Goal: Task Accomplishment & Management: Manage account settings

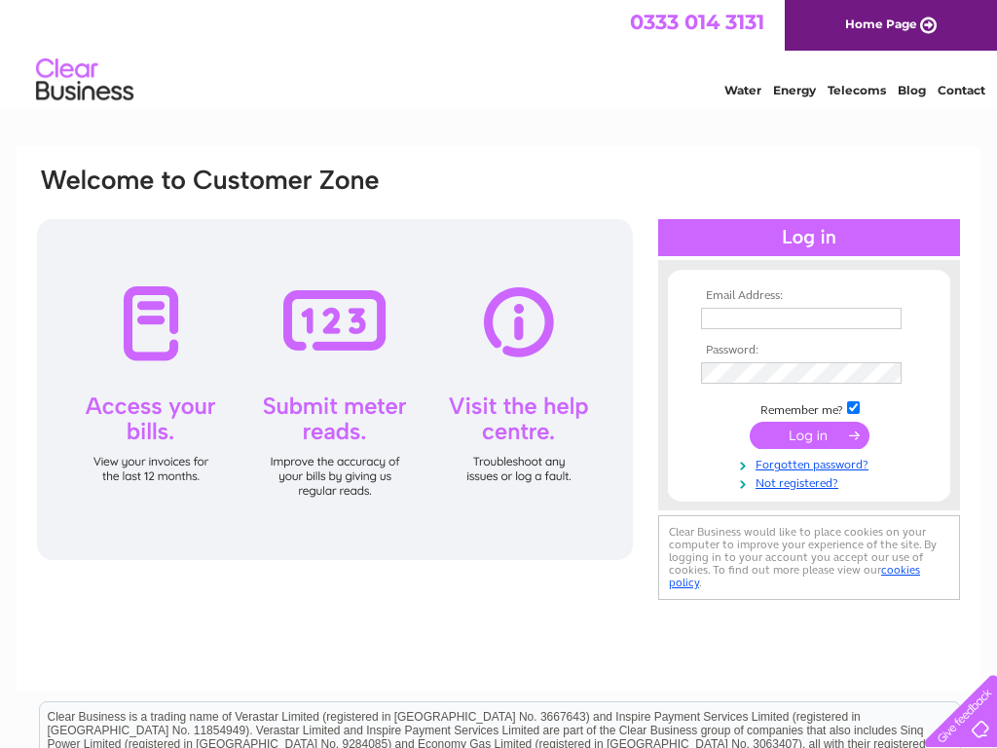
click at [802, 318] on input "text" at bounding box center [801, 318] width 201 height 21
type input "[PERSON_NAME][EMAIL_ADDRESS][PERSON_NAME][DOMAIN_NAME]"
click at [802, 318] on input "text" at bounding box center [801, 318] width 201 height 21
click at [803, 319] on input "text" at bounding box center [801, 318] width 201 height 21
type input "haylee.wuckert27@banlamail.com"
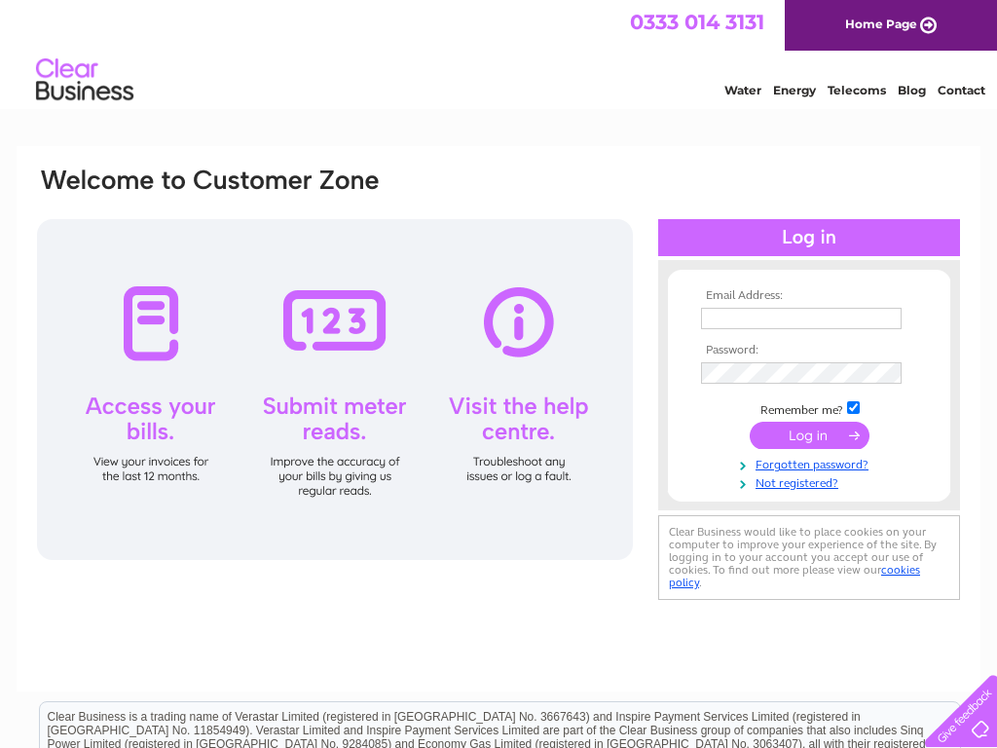
click at [802, 318] on input "text" at bounding box center [801, 318] width 201 height 21
click at [803, 319] on input "text" at bounding box center [801, 318] width 201 height 21
type input "M@4.z"
click at [802, 318] on input "text" at bounding box center [801, 318] width 201 height 21
click at [854, 409] on tbody "Email Address: Password: Remember me? Forgotten password?" at bounding box center [809, 391] width 226 height 204
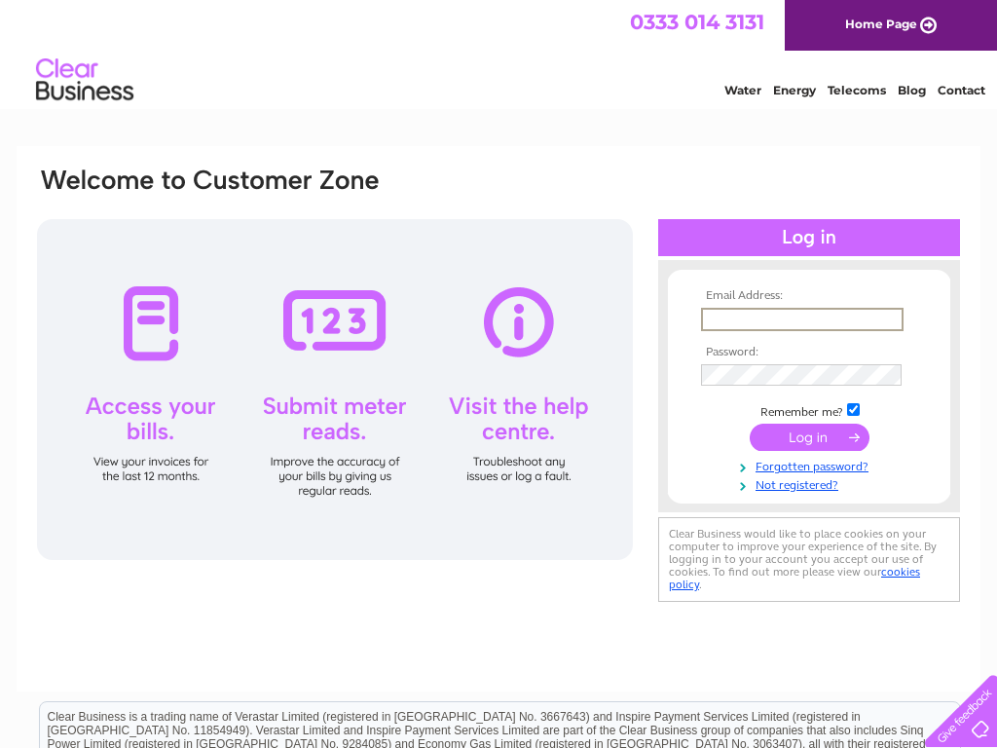
click at [803, 319] on input "text" at bounding box center [802, 319] width 203 height 23
type input "haylee.wuckert27@banlamail.com"
click at [750, 424] on input "submit" at bounding box center [810, 437] width 120 height 27
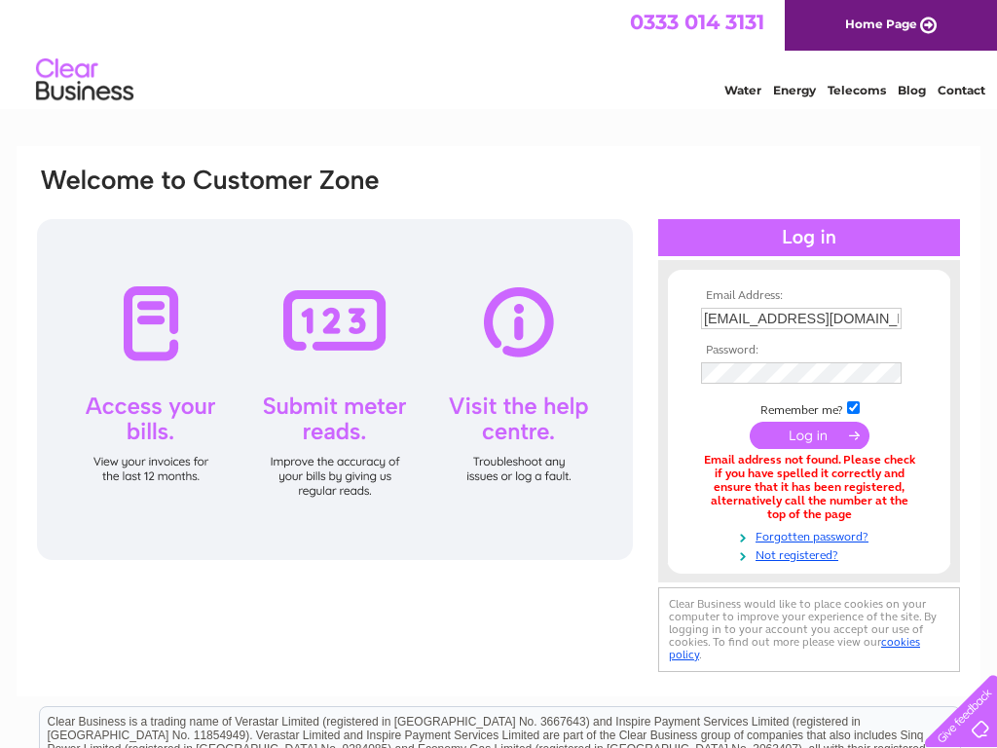
click at [854, 407] on input "checkbox" at bounding box center [853, 407] width 13 height 13
checkbox input "false"
click at [802, 318] on input "[EMAIL_ADDRESS][DOMAIN_NAME]" at bounding box center [801, 318] width 201 height 21
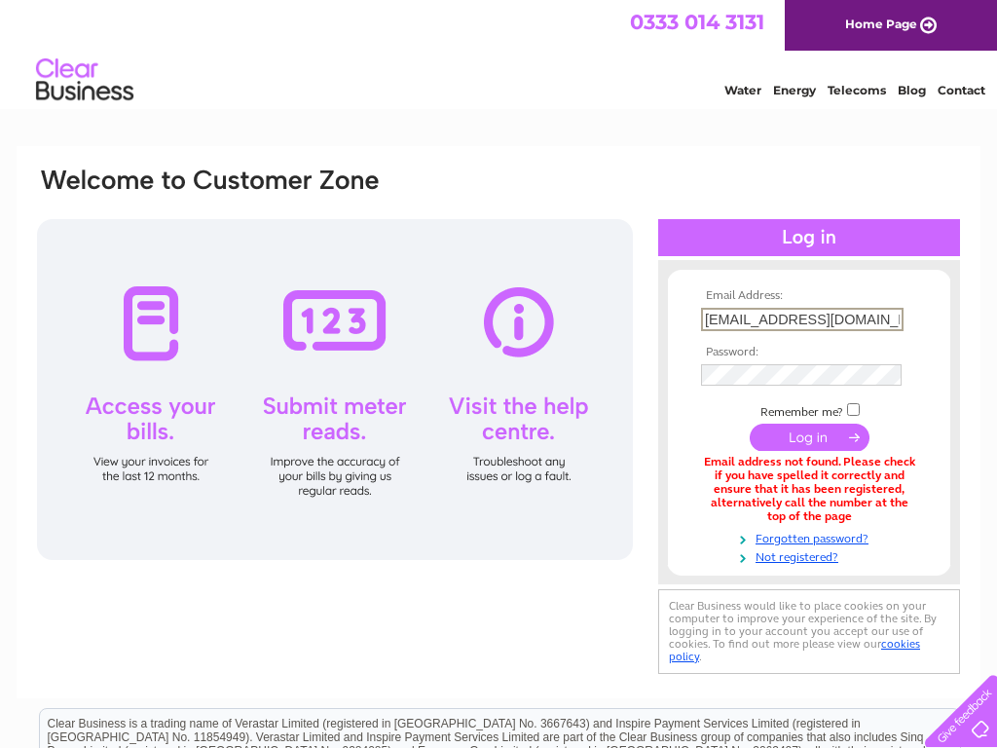
type input "7@[DOMAIN_NAME]"
type input "eulah.streich@gmail.com"
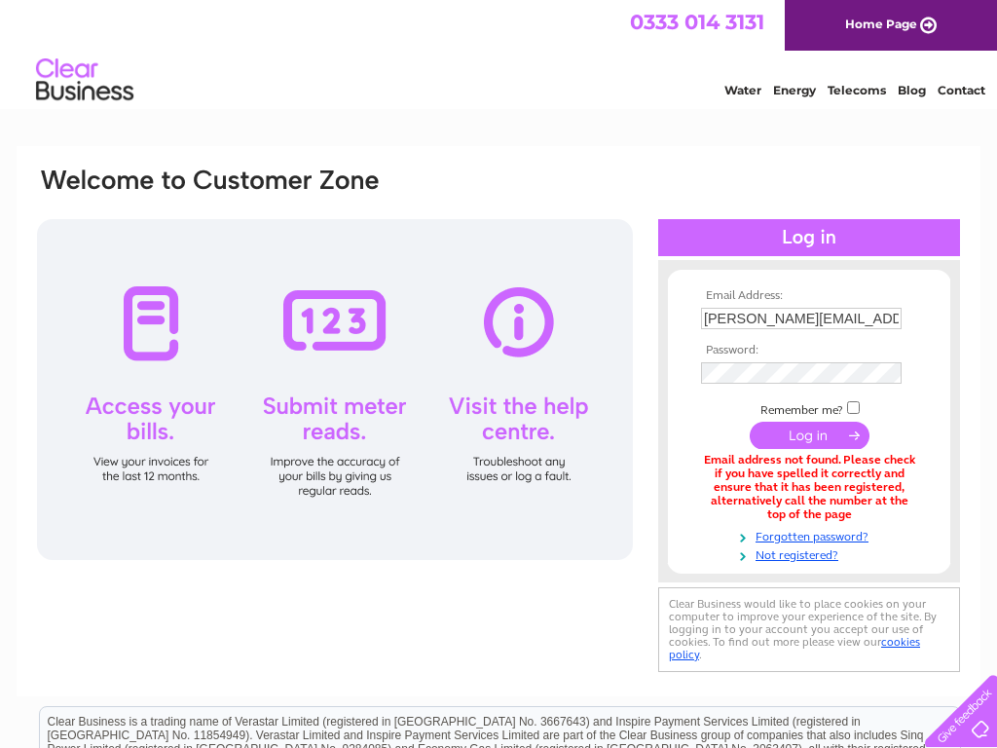
scroll to position [61, 0]
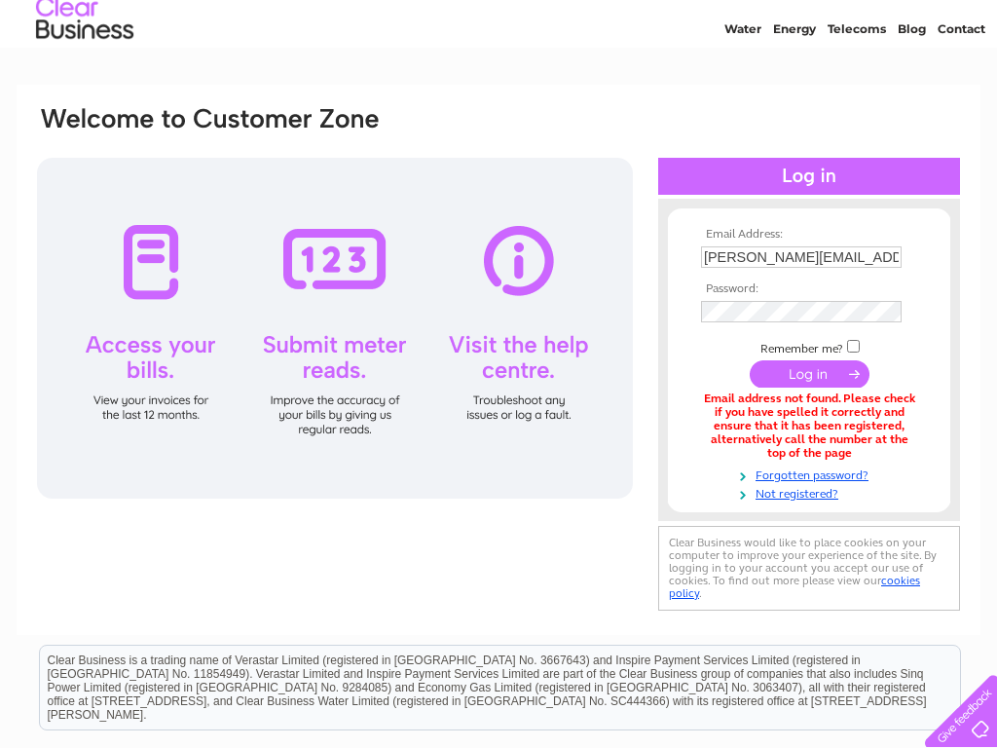
click at [750, 360] on input "submit" at bounding box center [810, 373] width 120 height 27
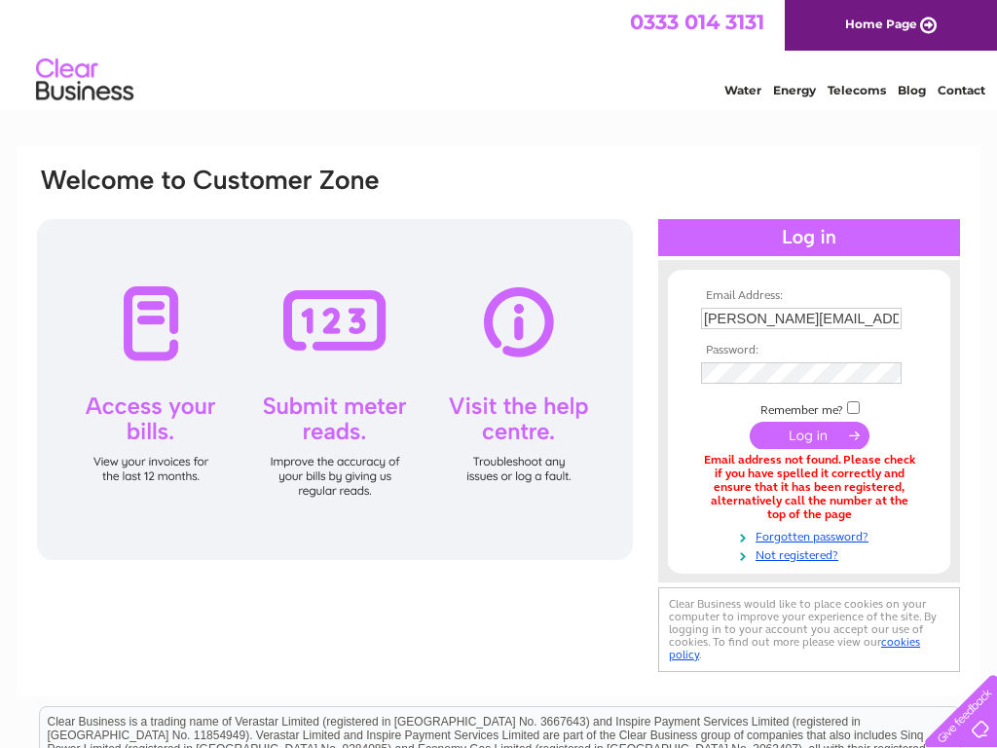
click at [854, 407] on input "checkbox" at bounding box center [853, 407] width 13 height 13
checkbox input "true"
click at [802, 318] on input "eulah.streich@gmail.com" at bounding box center [801, 318] width 201 height 21
type input "gmail.com"
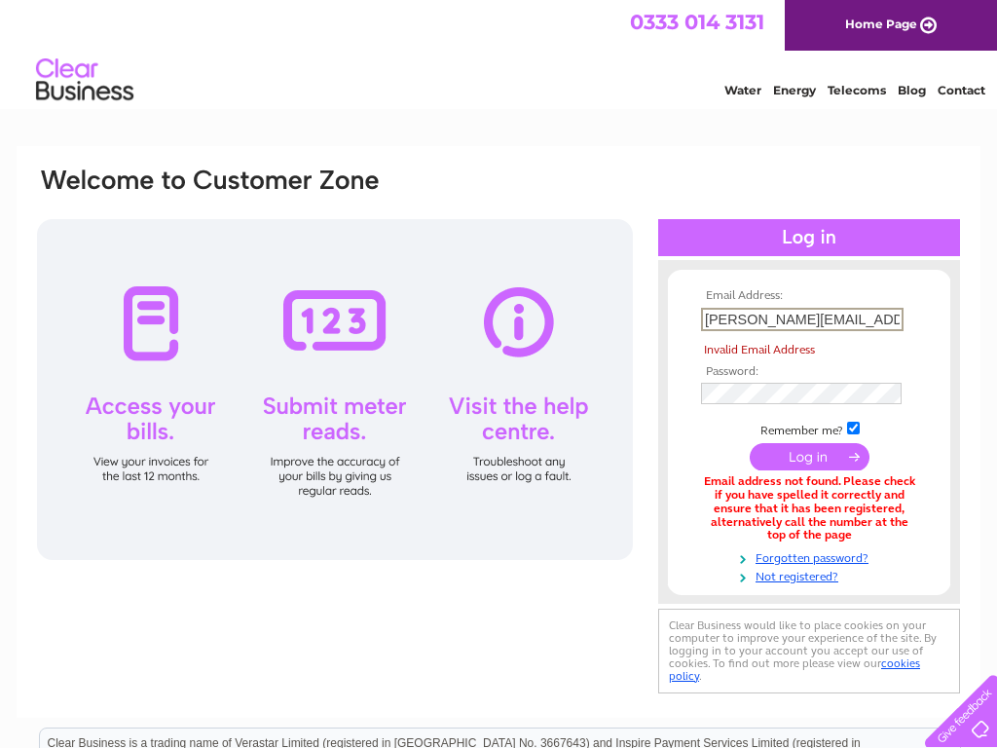
type input "eulah.streich@gmail.com"
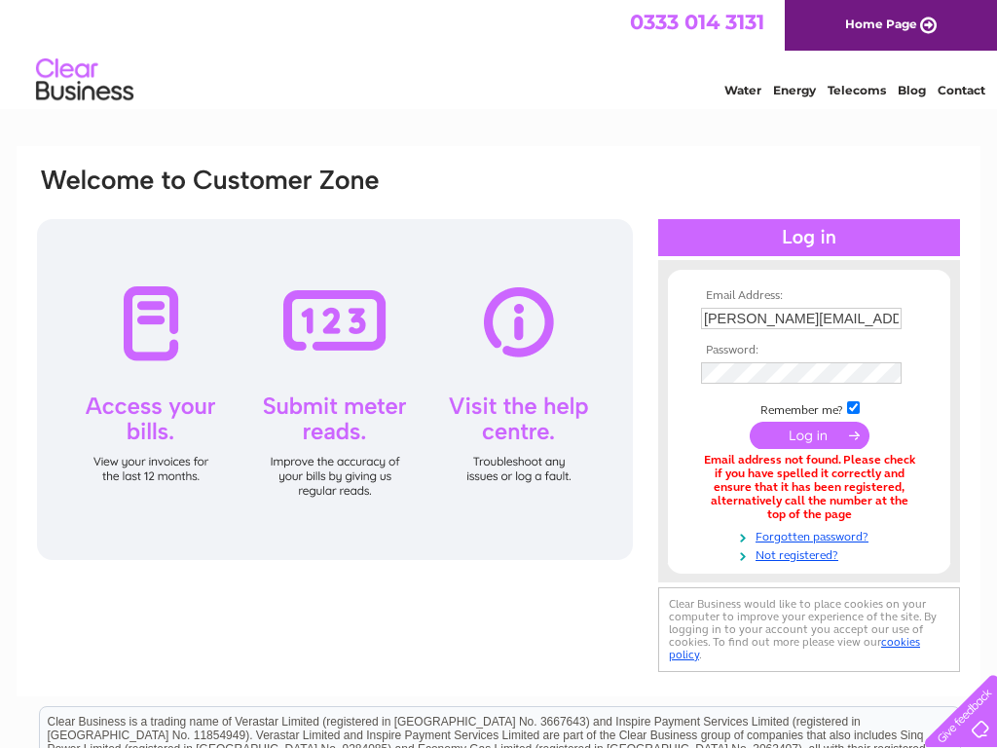
click at [750, 422] on input "submit" at bounding box center [810, 435] width 120 height 27
click at [854, 407] on input "checkbox" at bounding box center [853, 407] width 13 height 13
checkbox input "false"
click at [802, 318] on input "[PERSON_NAME][EMAIL_ADDRESS][PERSON_NAME][DOMAIN_NAME]" at bounding box center [801, 318] width 201 height 21
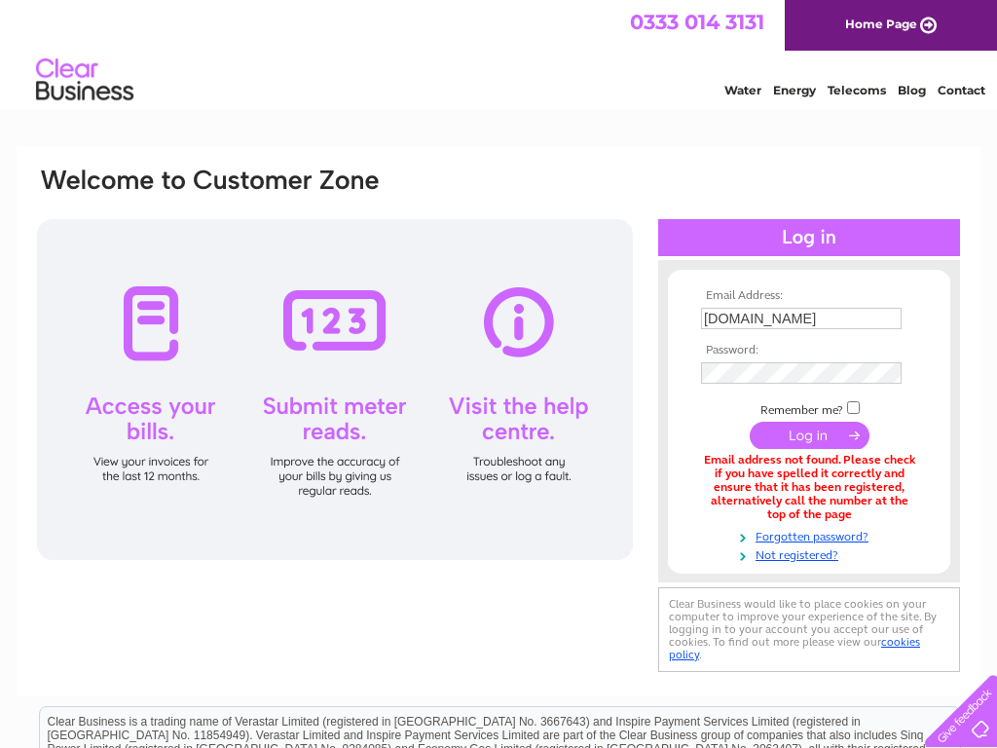
type input "[DOMAIN_NAME]"
type input "haylee.wuckert27@banlamail.com"
click at [750, 422] on input "submit" at bounding box center [810, 435] width 120 height 27
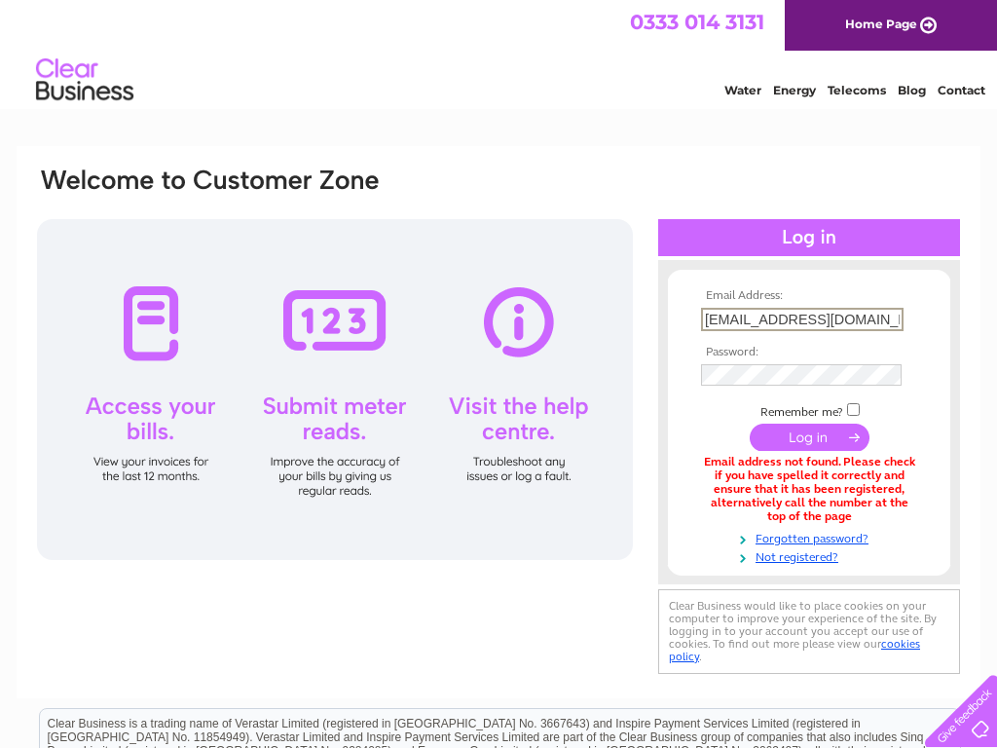
scroll to position [61, 0]
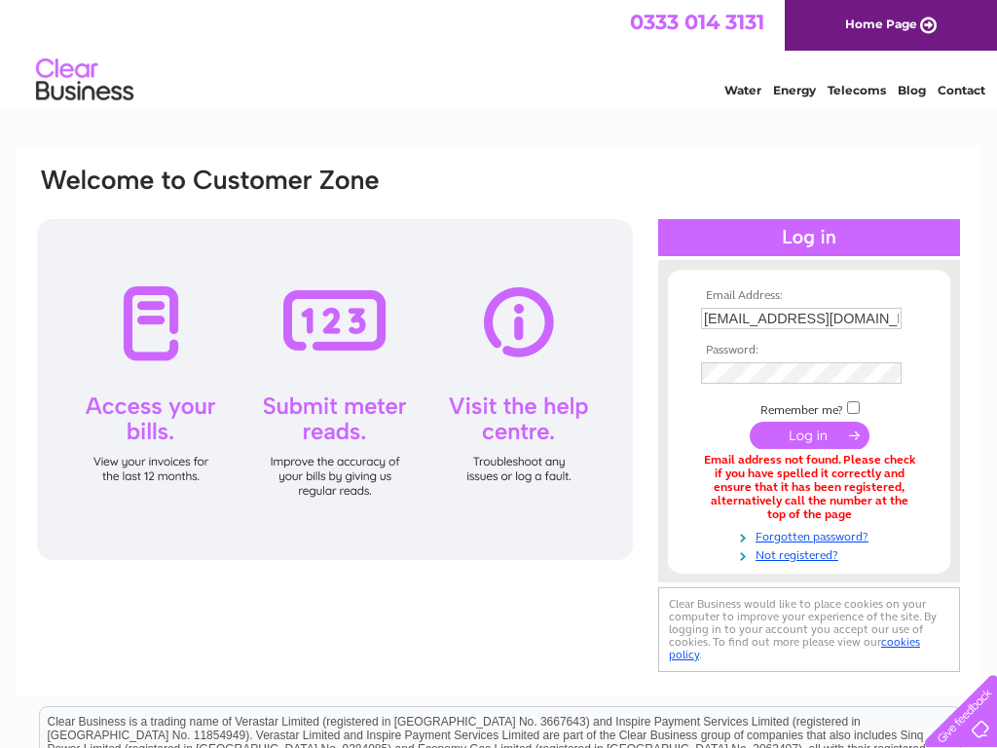
scroll to position [61, 0]
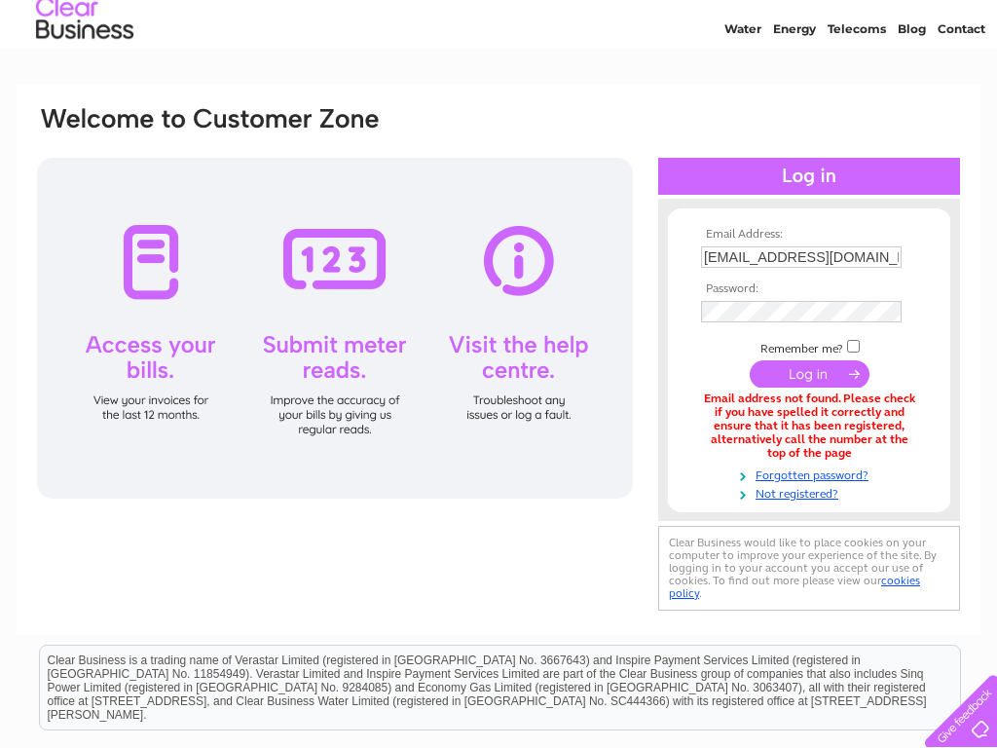
click at [809, 374] on input "submit" at bounding box center [810, 373] width 120 height 27
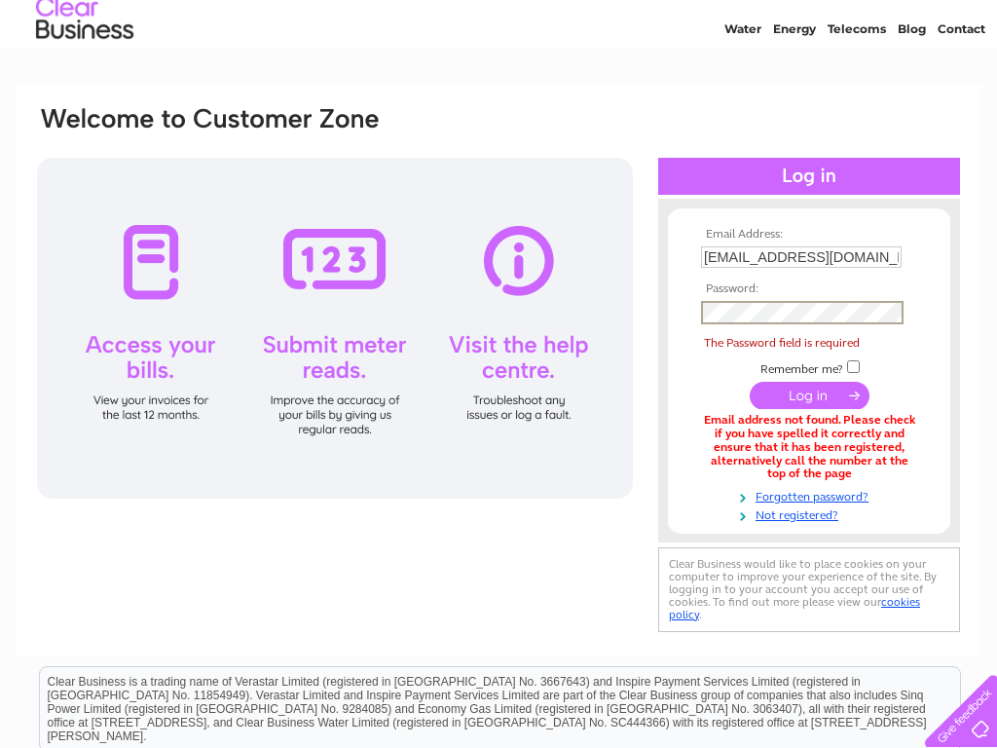
scroll to position [0, 0]
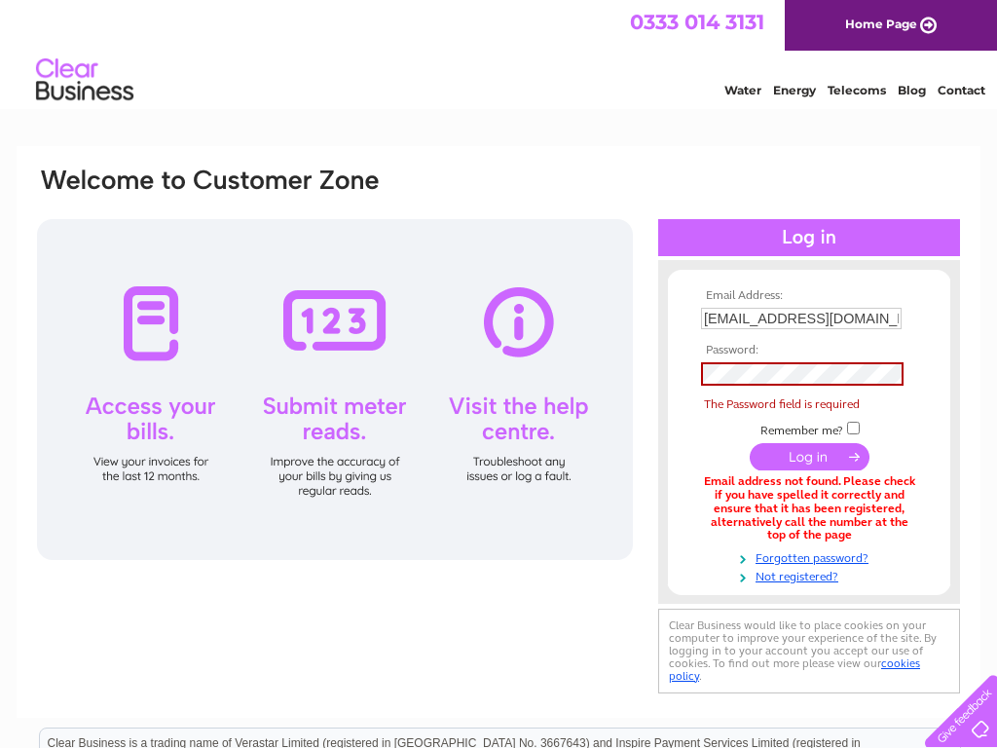
click at [854, 428] on input "checkbox" at bounding box center [853, 428] width 13 height 13
checkbox input "true"
click at [802, 318] on input "[EMAIL_ADDRESS][DOMAIN_NAME]" at bounding box center [801, 318] width 201 height 21
type input "7@[DOMAIN_NAME]"
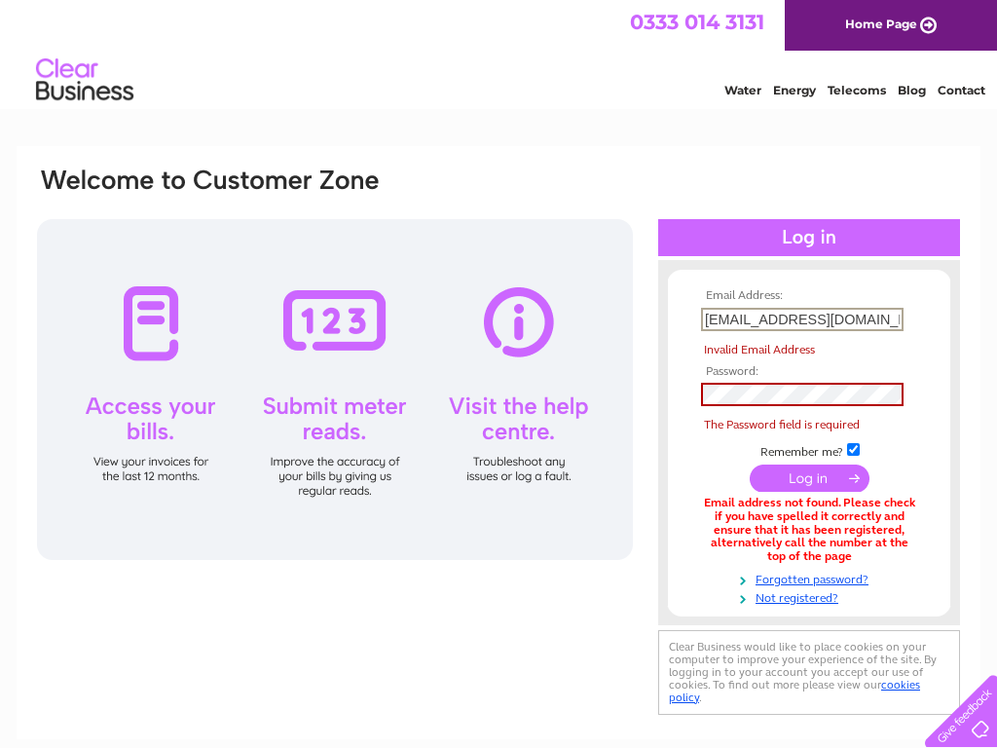
type input "[EMAIL_ADDRESS][DOMAIN_NAME]"
